Goal: Transaction & Acquisition: Purchase product/service

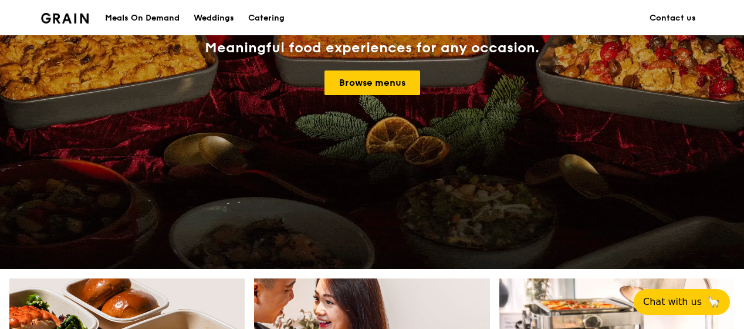
scroll to position [176, 0]
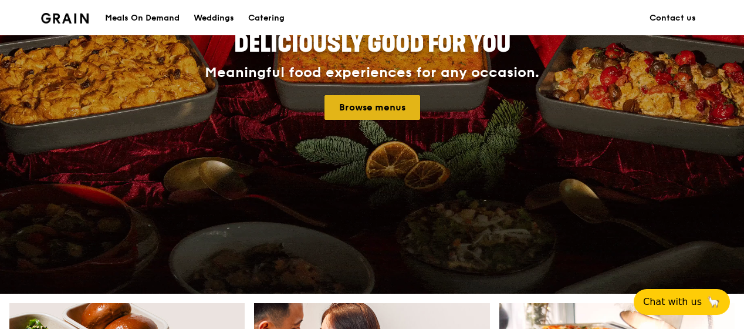
click at [392, 112] on link "Browse menus" at bounding box center [373, 107] width 96 height 25
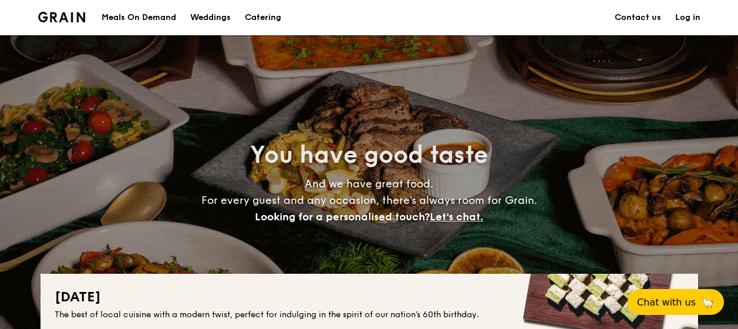
click at [490, 288] on h2 "National Day" at bounding box center [369, 297] width 629 height 19
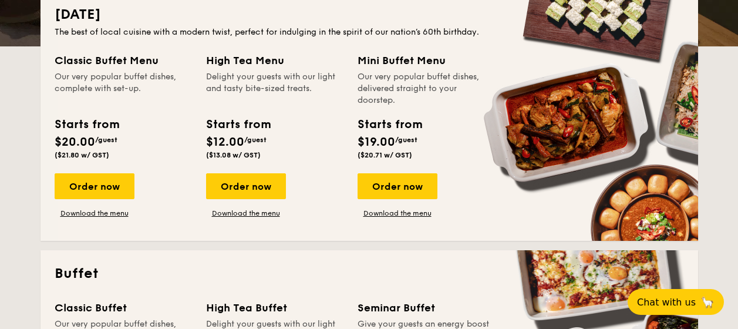
scroll to position [294, 0]
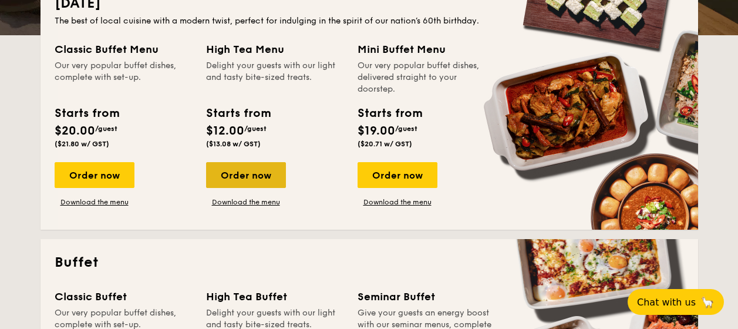
click at [254, 176] on div "Order now" at bounding box center [246, 175] width 80 height 26
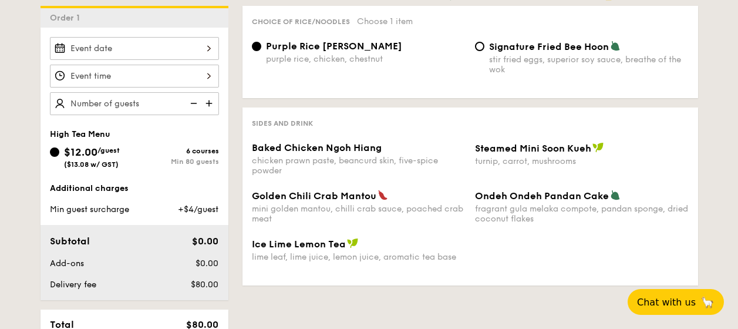
scroll to position [294, 0]
